Goal: Go to known website: Access a specific website the user already knows

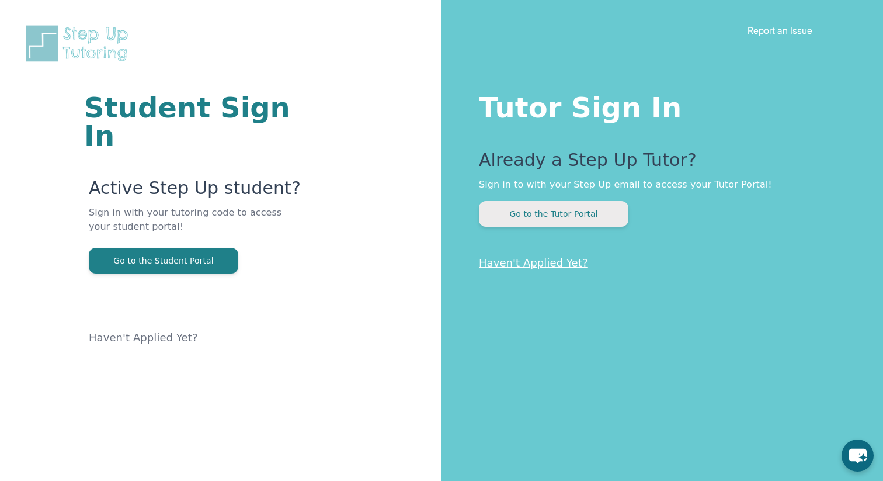
click at [540, 216] on button "Go to the Tutor Portal" at bounding box center [554, 214] width 150 height 26
click at [543, 220] on button "Go to the Tutor Portal" at bounding box center [554, 214] width 150 height 26
